Goal: Information Seeking & Learning: Learn about a topic

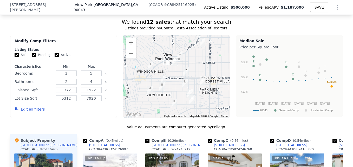
scroll to position [478, 0]
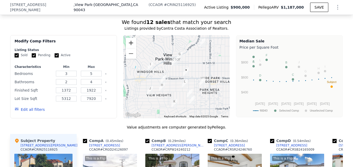
click at [128, 38] on button "Zoom in" at bounding box center [131, 43] width 10 height 10
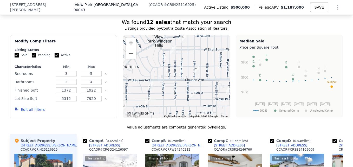
click at [128, 38] on button "Zoom in" at bounding box center [131, 43] width 10 height 10
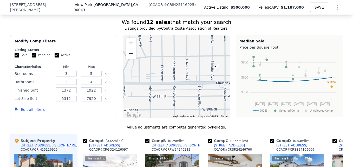
click at [126, 48] on button "Zoom out" at bounding box center [131, 53] width 10 height 10
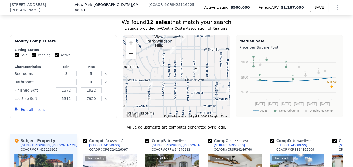
click at [126, 48] on button "Zoom out" at bounding box center [131, 53] width 10 height 10
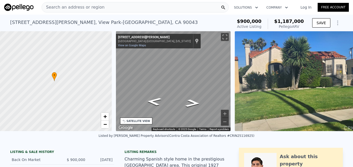
scroll to position [0, 2]
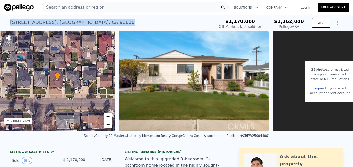
drag, startPoint x: 9, startPoint y: 21, endPoint x: 99, endPoint y: 23, distance: 90.9
click at [99, 23] on div "6927 E Keynote St , Long Beach , CA 90808 Sold Mar 2025 for $1.170m (~ARV $1.26…" at bounding box center [111, 24] width 202 height 15
drag, startPoint x: 99, startPoint y: 23, endPoint x: 94, endPoint y: 23, distance: 5.5
copy div "6927 E Keynote St , Long Beach , CA 90808"
click at [75, 6] on span "Search an address or region" at bounding box center [73, 7] width 63 height 6
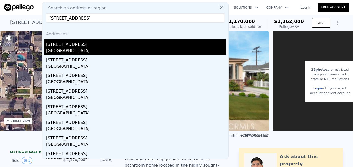
type input "2707 Luder Ave, El Monte, CA 91733"
click at [83, 46] on div "2707 Luder Ave" at bounding box center [136, 43] width 180 height 8
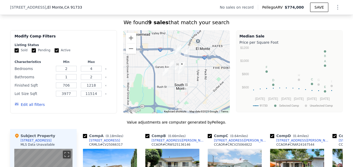
scroll to position [391, 0]
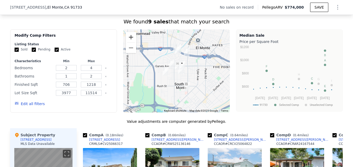
click at [128, 42] on button "Zoom in" at bounding box center [131, 37] width 10 height 10
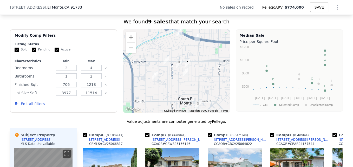
click at [129, 42] on button "Zoom in" at bounding box center [131, 37] width 10 height 10
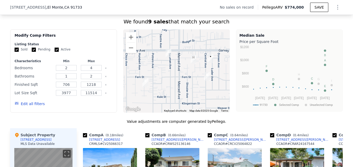
drag, startPoint x: 180, startPoint y: 81, endPoint x: 197, endPoint y: 80, distance: 17.5
click at [197, 80] on div at bounding box center [176, 70] width 107 height 83
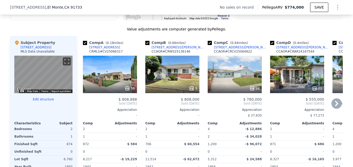
scroll to position [483, 0]
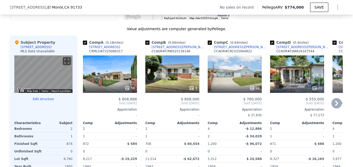
click at [101, 82] on div "56" at bounding box center [110, 73] width 54 height 37
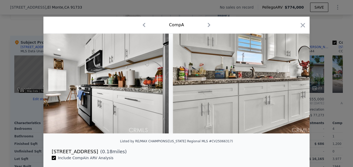
scroll to position [0, 5444]
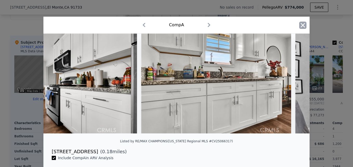
click at [300, 26] on icon "button" at bounding box center [302, 25] width 4 height 4
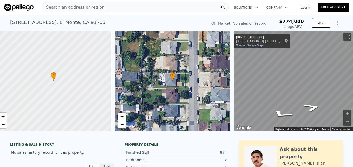
click at [80, 11] on div "Search an address or region" at bounding box center [73, 7] width 63 height 10
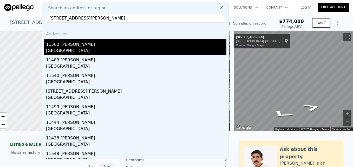
type input "11500 Thurston Cir, Los Angeles, CA 90049"
click at [106, 49] on div "Los Angeles, CA 90049" at bounding box center [136, 51] width 180 height 7
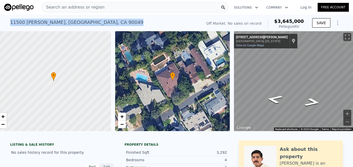
drag, startPoint x: 8, startPoint y: 22, endPoint x: 99, endPoint y: 21, distance: 91.4
click at [99, 21] on div "11500 Thurston Cir , Los Angeles , CA 90049 No sales on record (~ARV $3.645m )" at bounding box center [105, 24] width 190 height 15
drag, startPoint x: 99, startPoint y: 21, endPoint x: 93, endPoint y: 22, distance: 6.3
copy div "11500 Thurston Cir , Los Angeles , CA 90049"
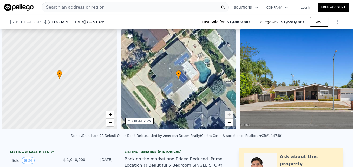
scroll to position [0, 2]
